Goal: Task Accomplishment & Management: Use online tool/utility

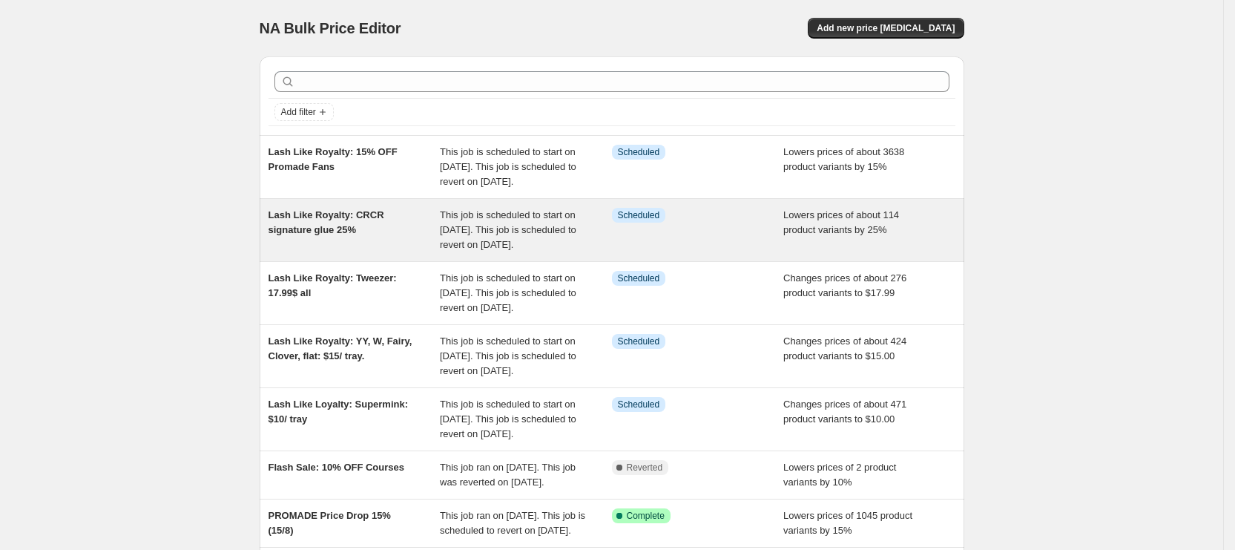
click at [458, 248] on span "This job is scheduled to start on [DATE]. This job is scheduled to revert on [D…" at bounding box center [508, 229] width 136 height 41
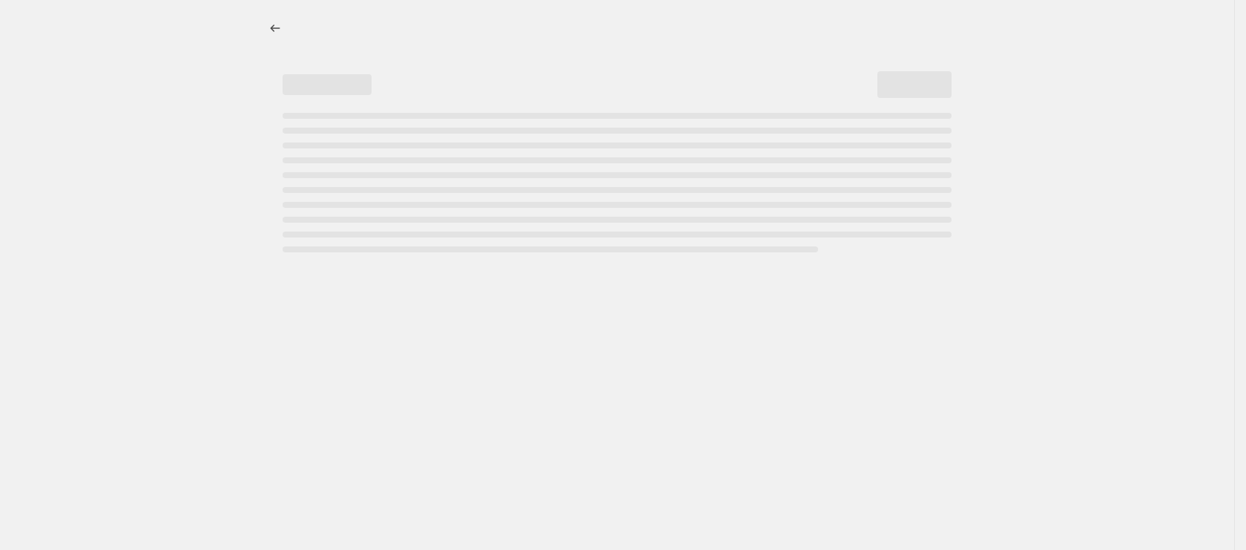
select select "percentage"
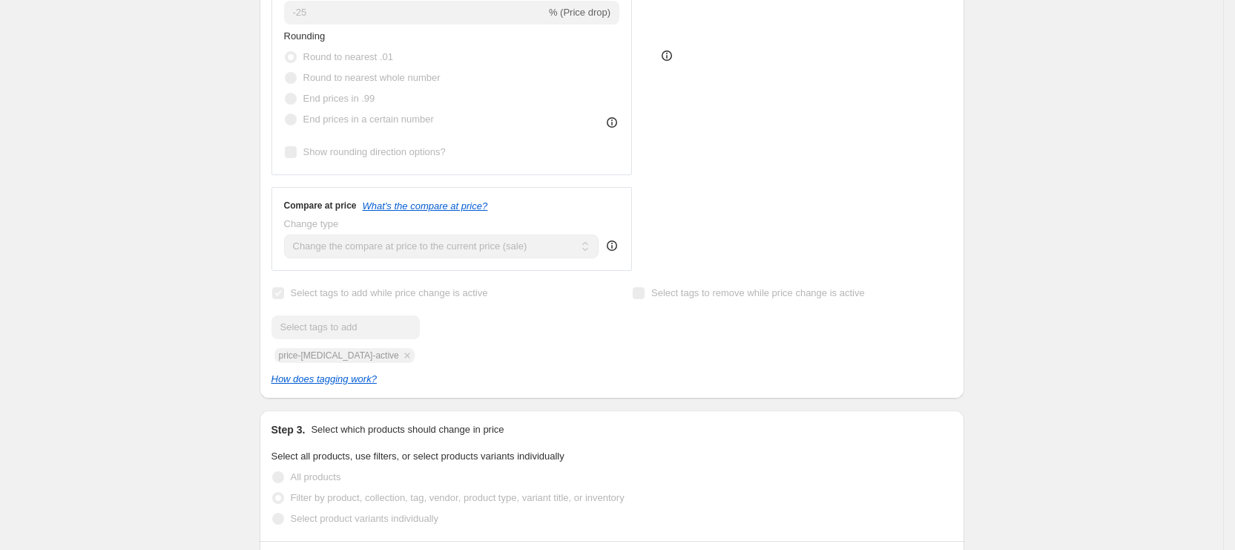
select select "collection"
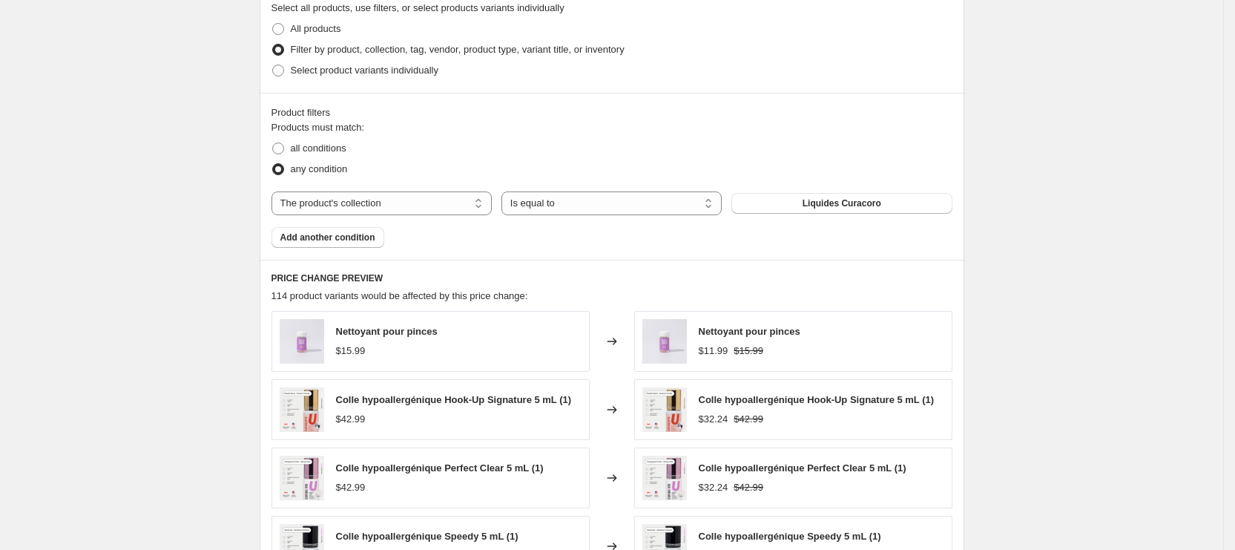
scroll to position [890, 0]
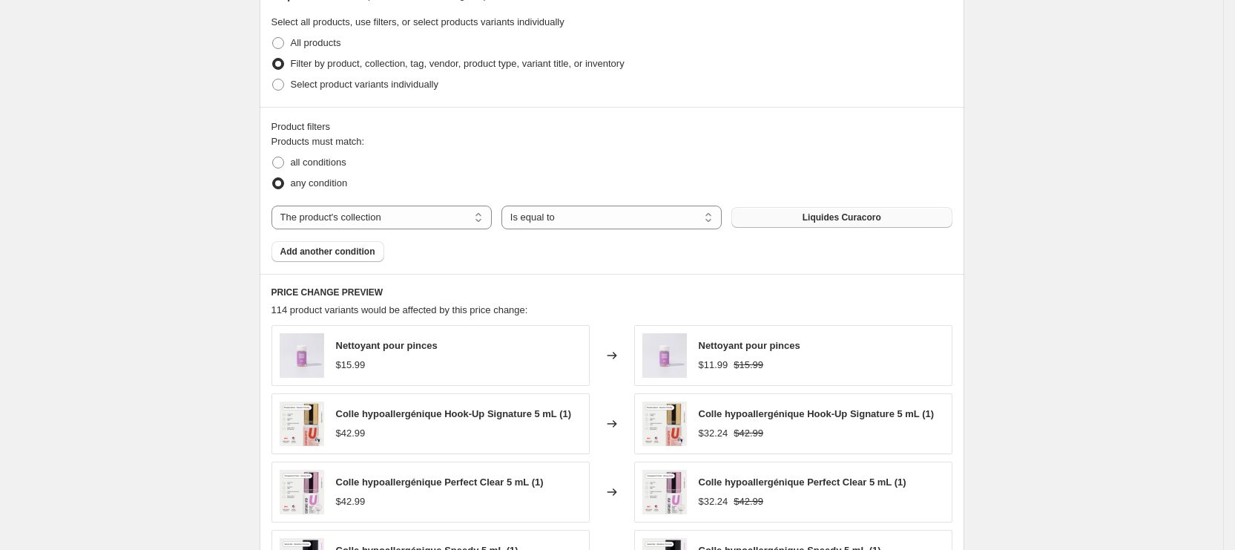
click at [812, 212] on span "Liquides Curacoro" at bounding box center [841, 217] width 79 height 12
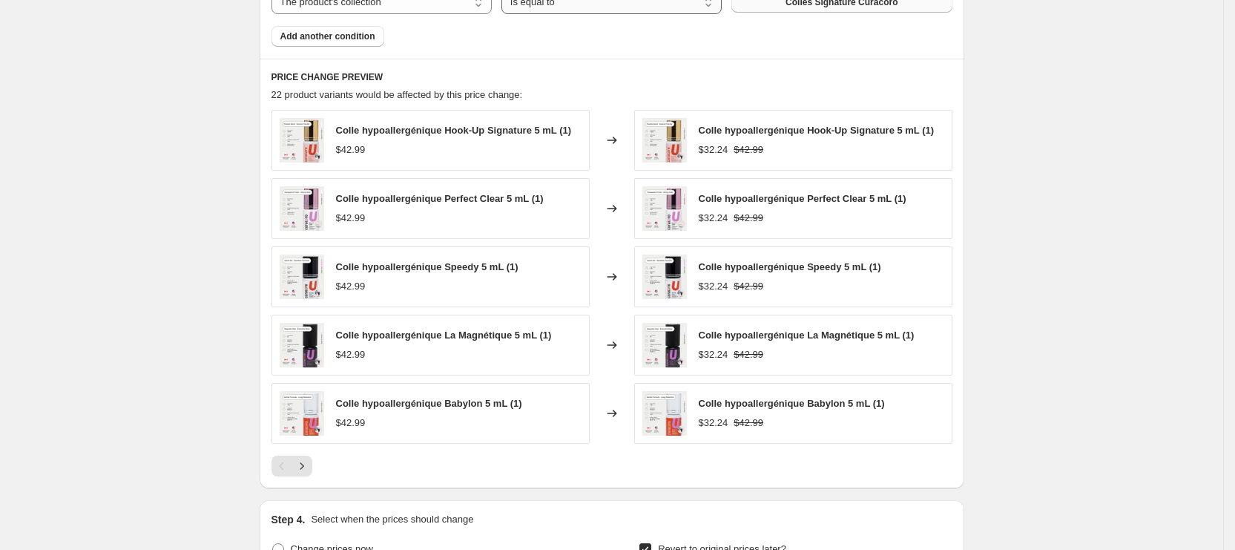
scroll to position [1224, 0]
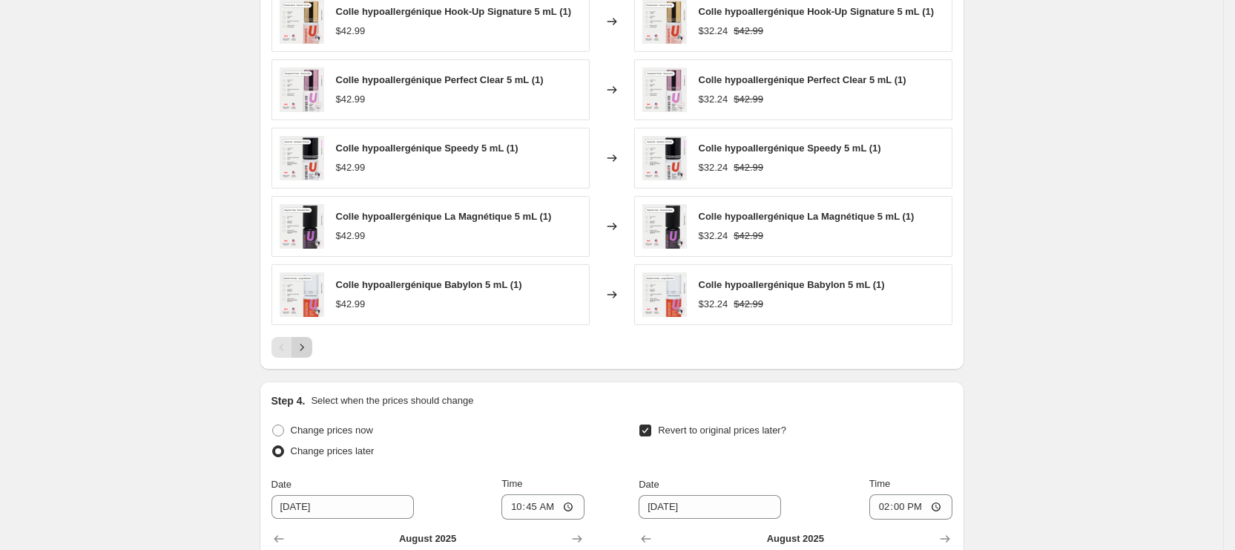
click at [307, 340] on icon "Next" at bounding box center [301, 347] width 15 height 15
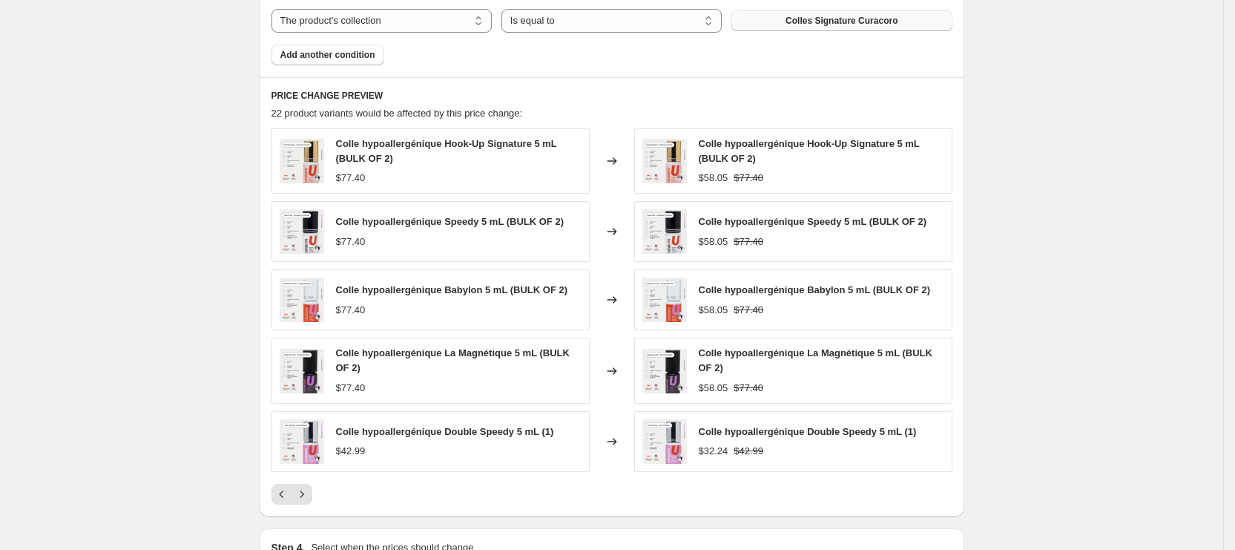
scroll to position [1112, 0]
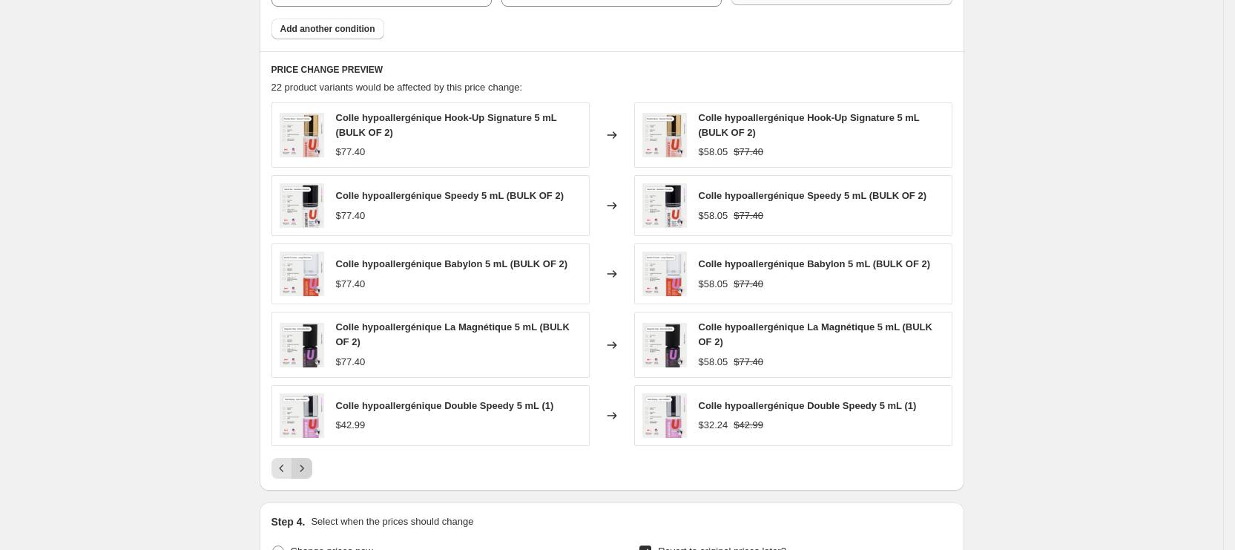
click at [306, 461] on icon "Next" at bounding box center [301, 468] width 15 height 15
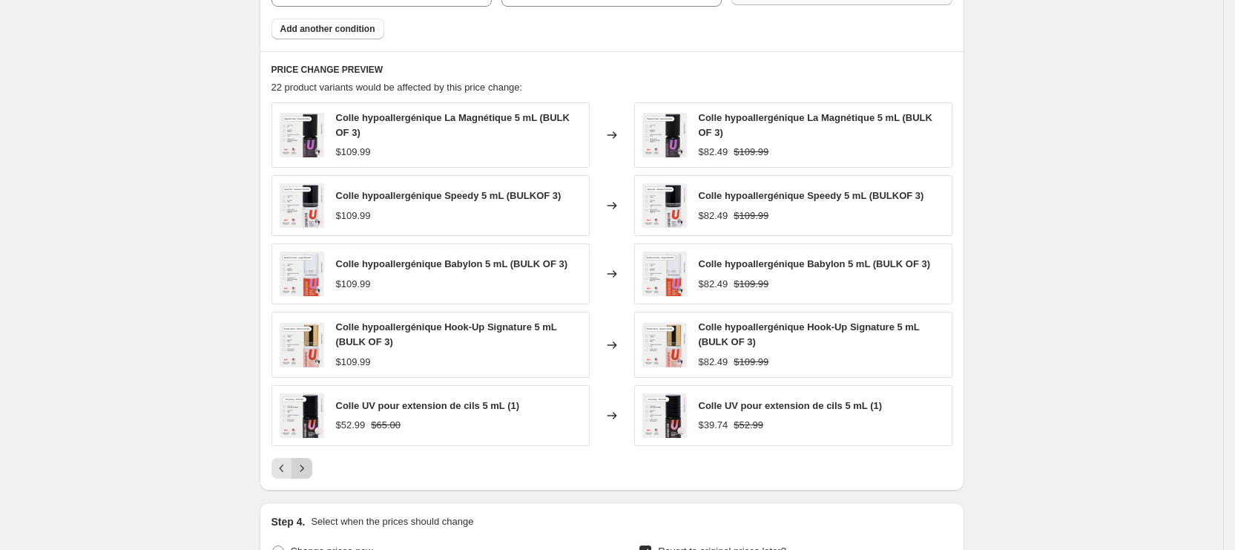
click at [306, 461] on icon "Next" at bounding box center [301, 468] width 15 height 15
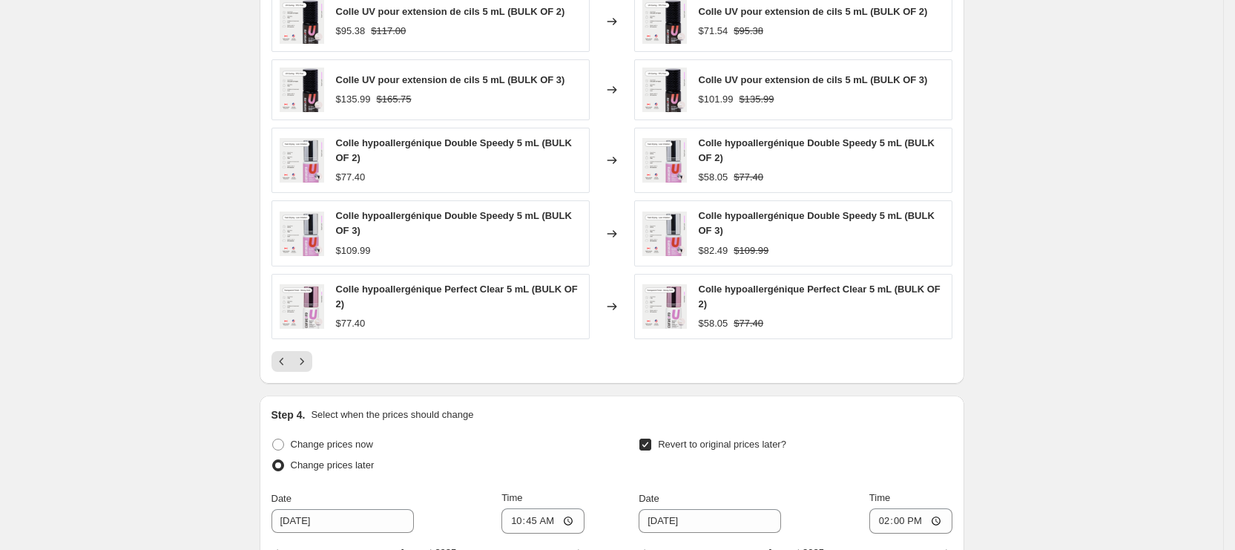
scroll to position [1335, 0]
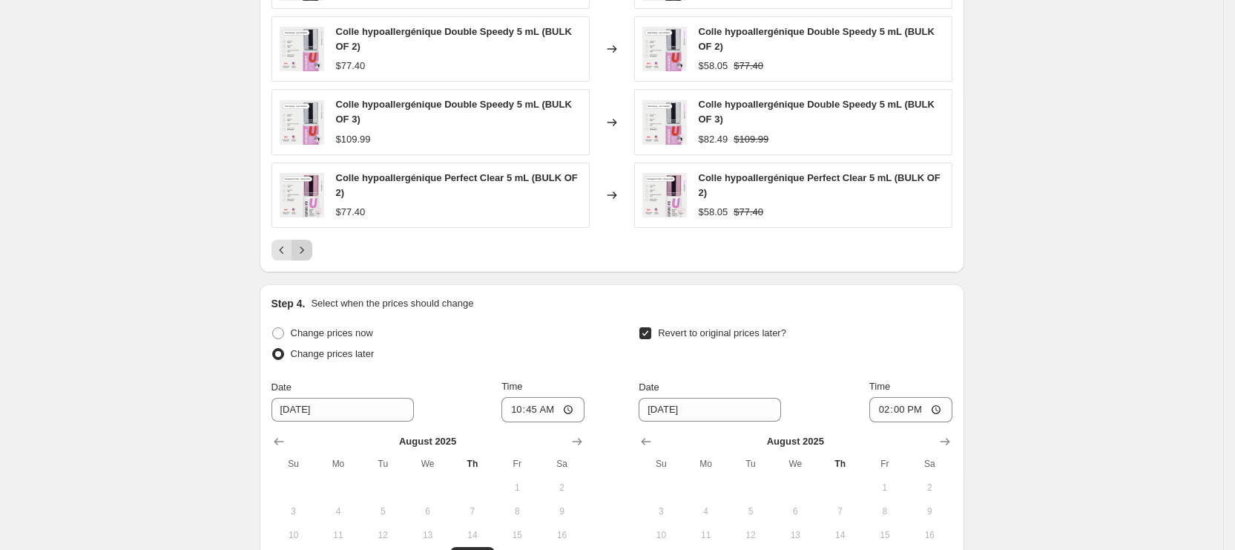
click at [308, 251] on icon "Next" at bounding box center [301, 249] width 15 height 15
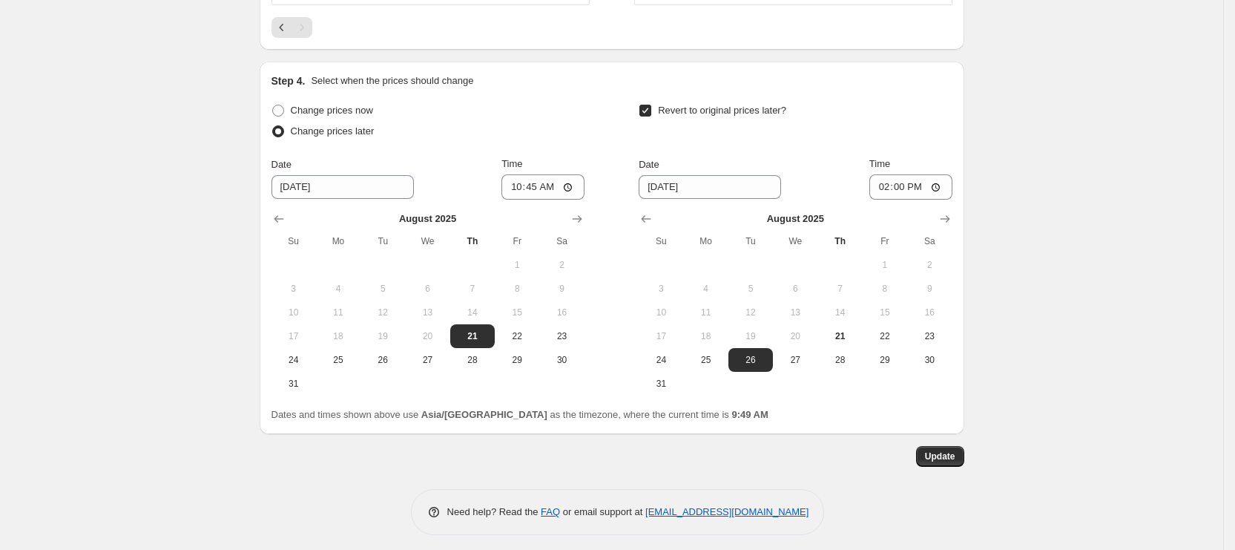
scroll to position [1349, 0]
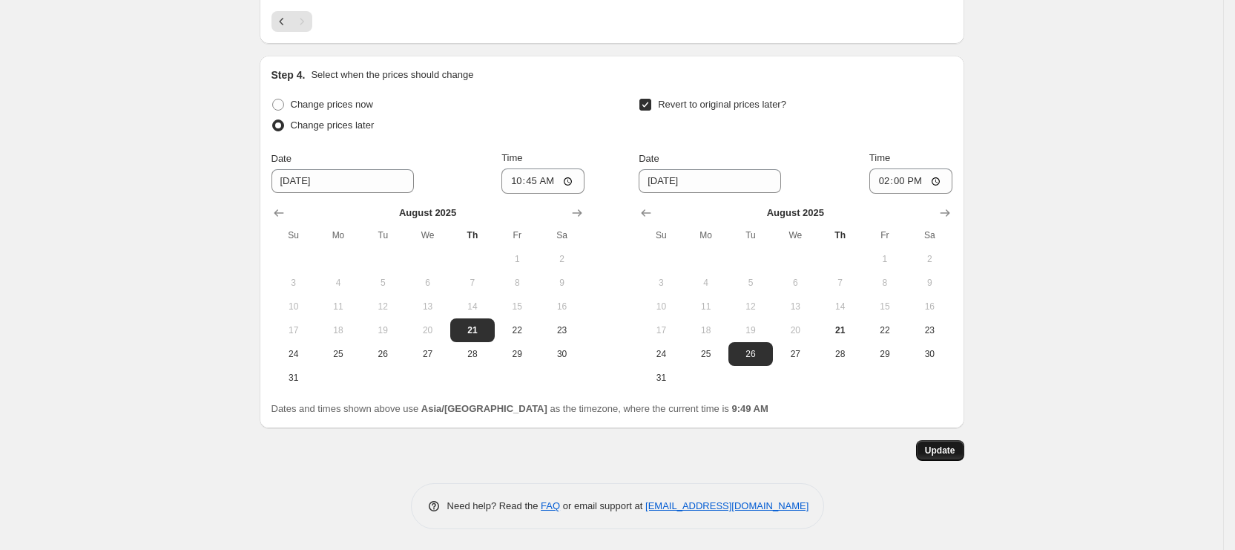
click at [931, 450] on span "Update" at bounding box center [940, 450] width 30 height 12
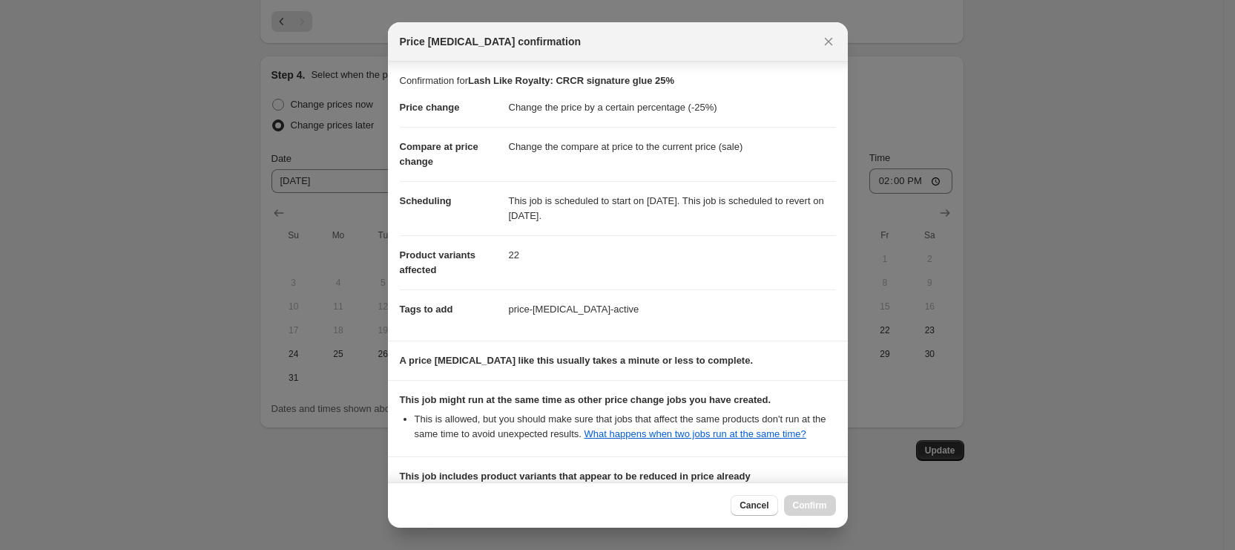
scroll to position [200, 0]
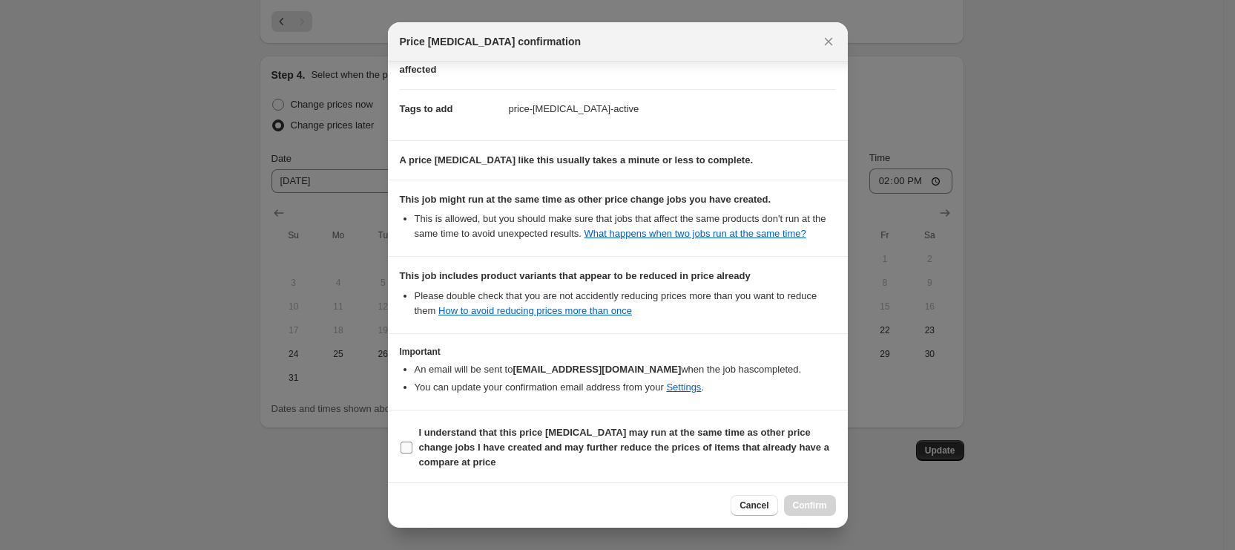
click at [445, 455] on b "I understand that this price change job may run at the same time as other price…" at bounding box center [624, 446] width 410 height 41
click at [412, 453] on input "I understand that this price change job may run at the same time as other price…" at bounding box center [406, 447] width 12 height 12
checkbox input "true"
click at [793, 499] on span "Confirm" at bounding box center [810, 505] width 34 height 12
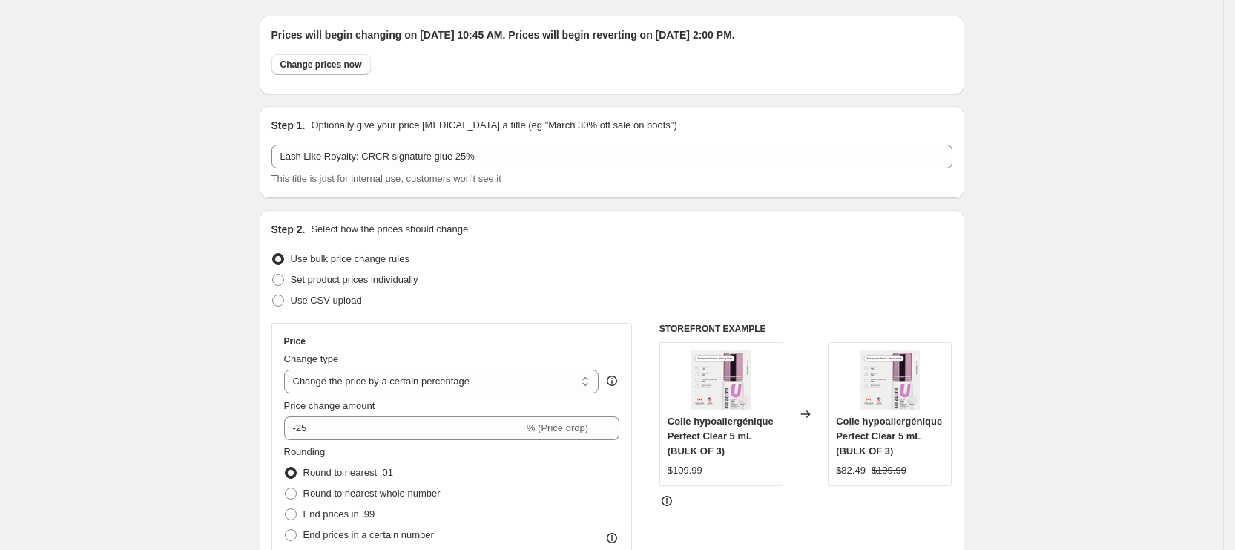
scroll to position [0, 0]
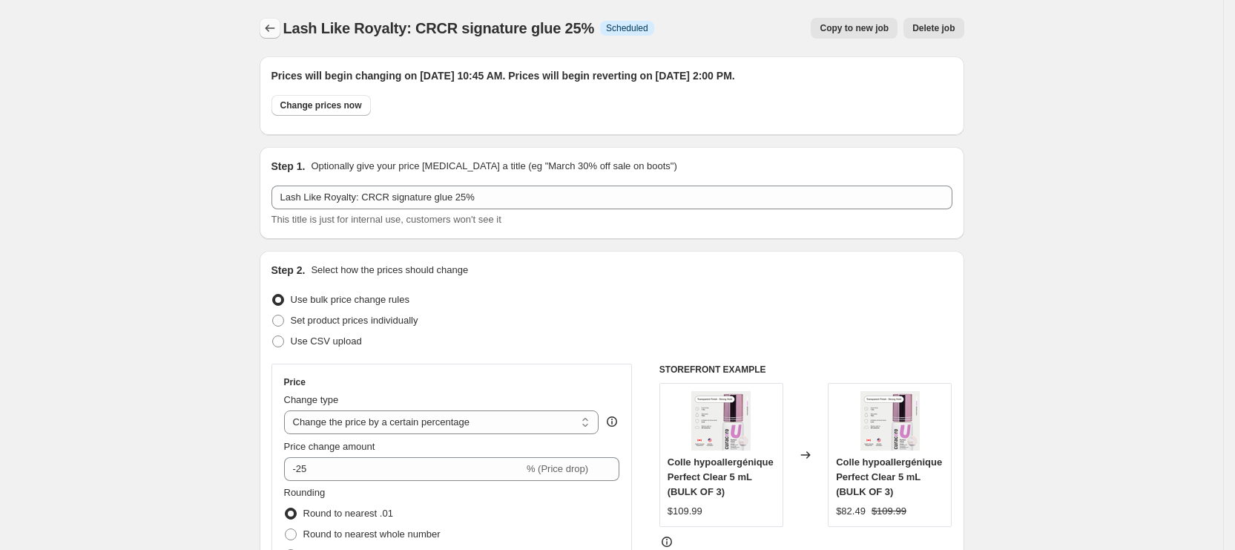
click at [273, 27] on icon "Price change jobs" at bounding box center [270, 28] width 15 height 15
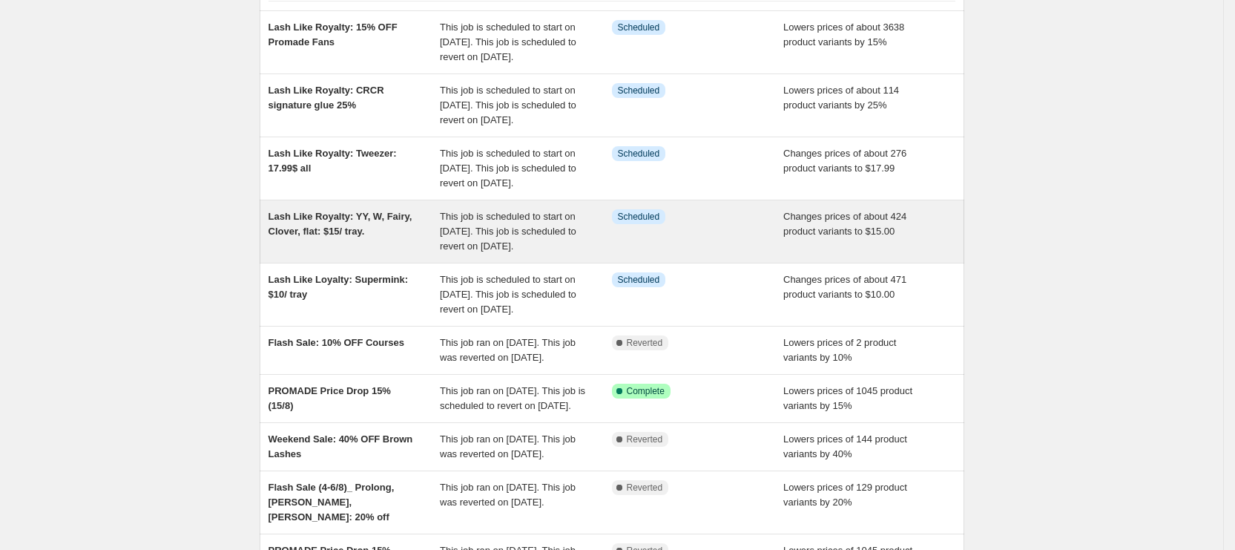
scroll to position [111, 0]
